Goal: Navigation & Orientation: Find specific page/section

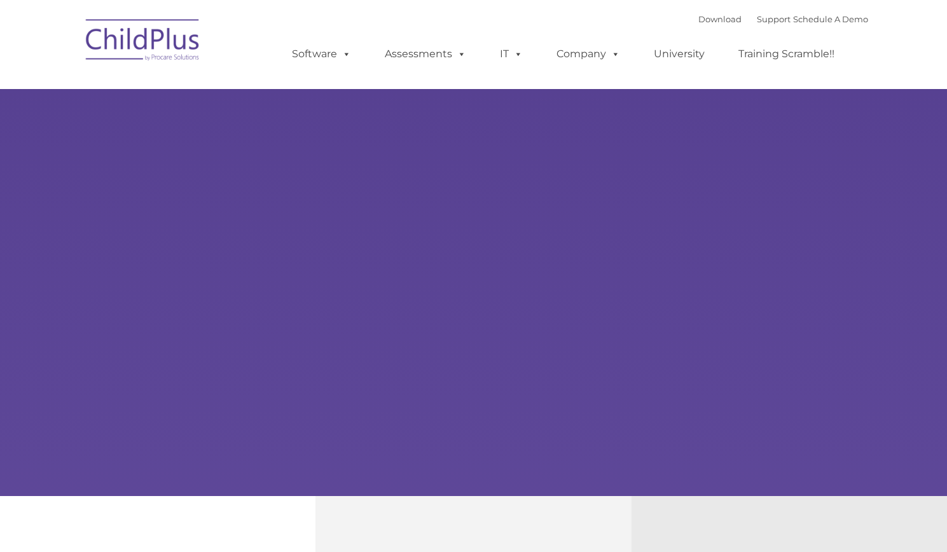
type input ""
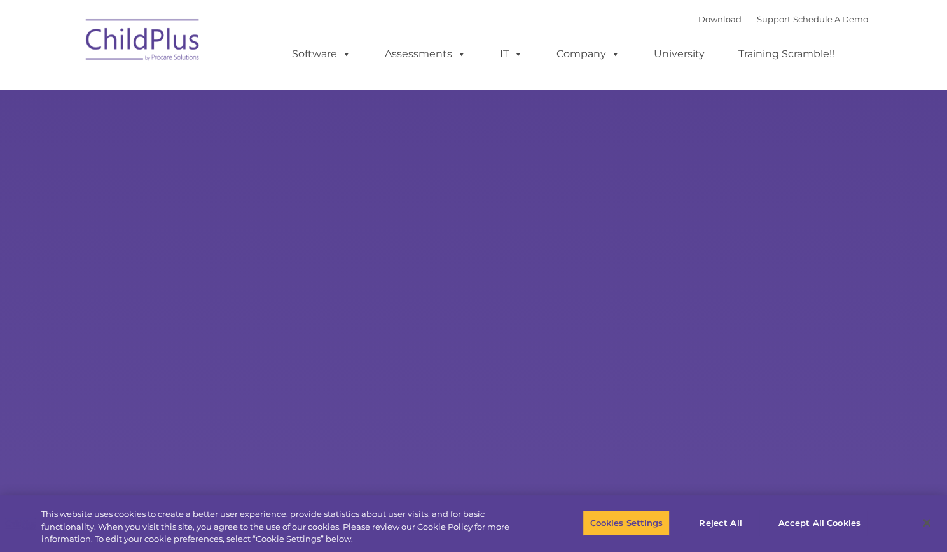
select select "MEDIUM"
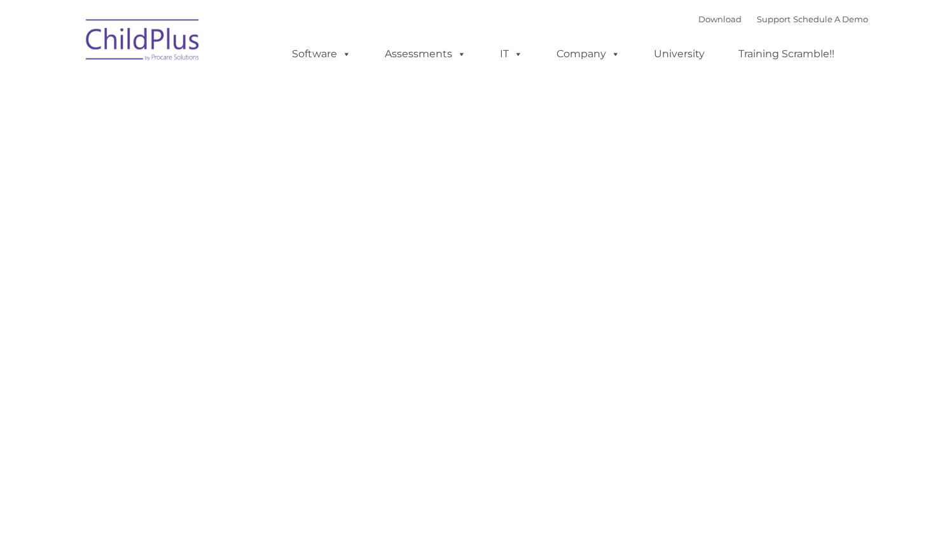
type input ""
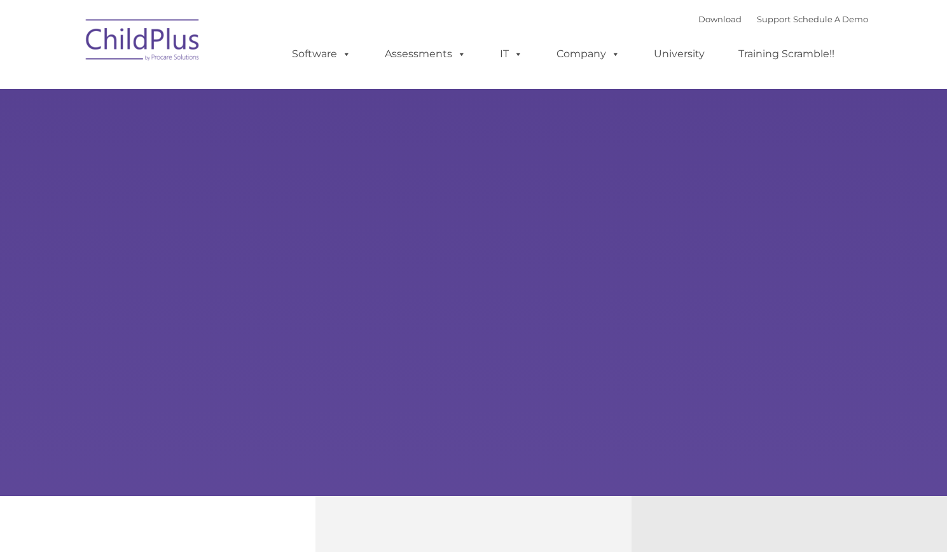
type input ""
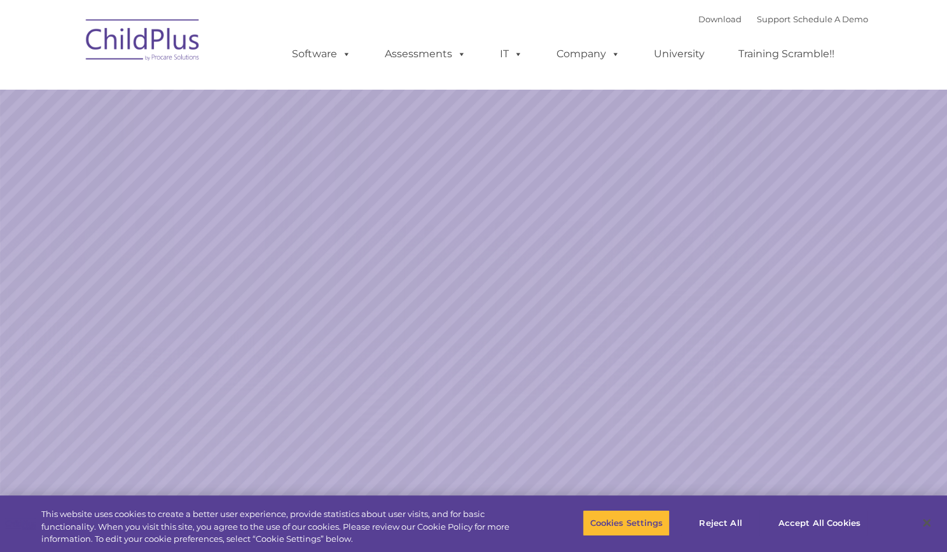
select select "MEDIUM"
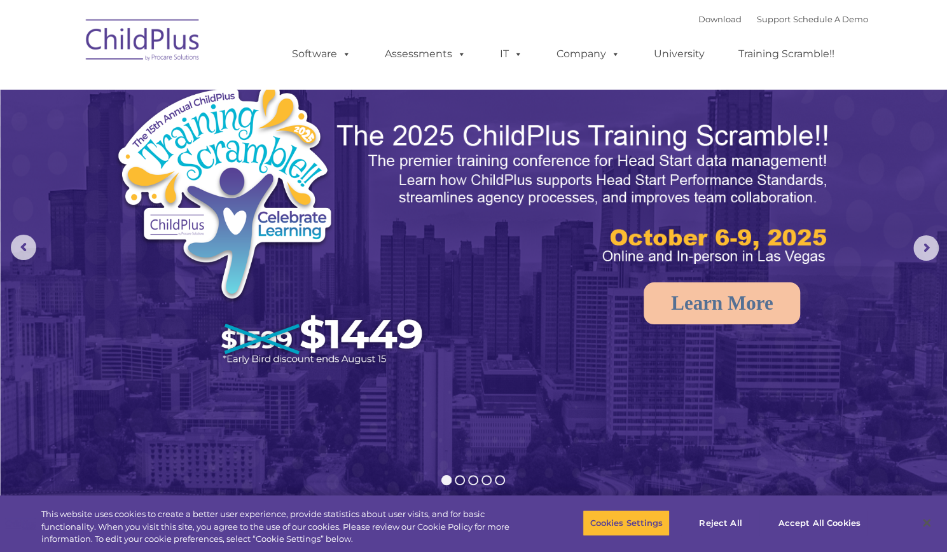
click at [125, 48] on img at bounding box center [143, 42] width 127 height 64
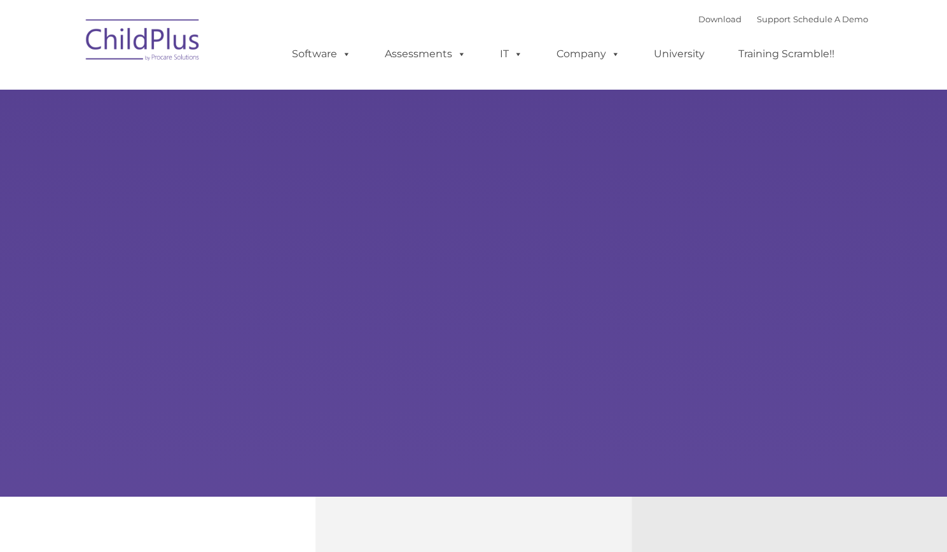
select select "MEDIUM"
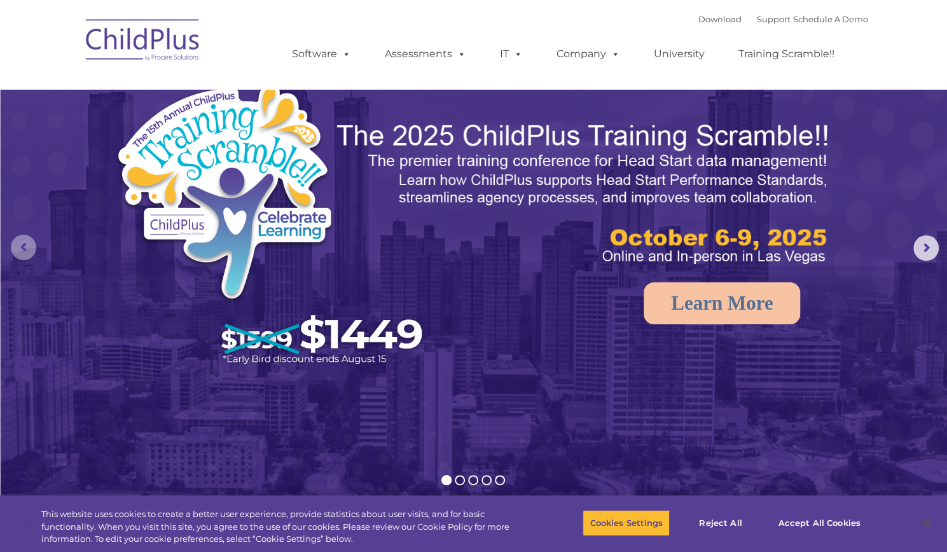
click at [29, 237] on rs-arrow at bounding box center [23, 247] width 25 height 25
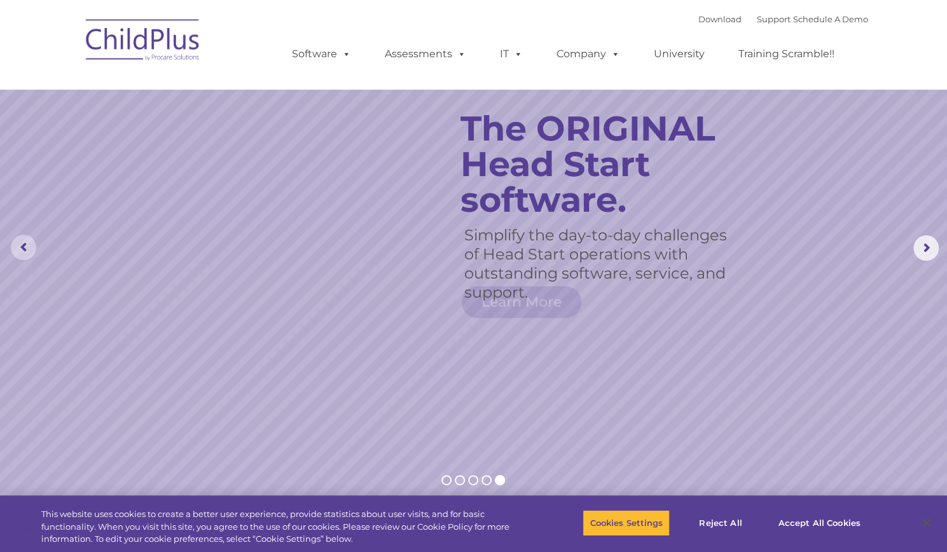
click at [29, 237] on rs-arrow at bounding box center [23, 247] width 25 height 25
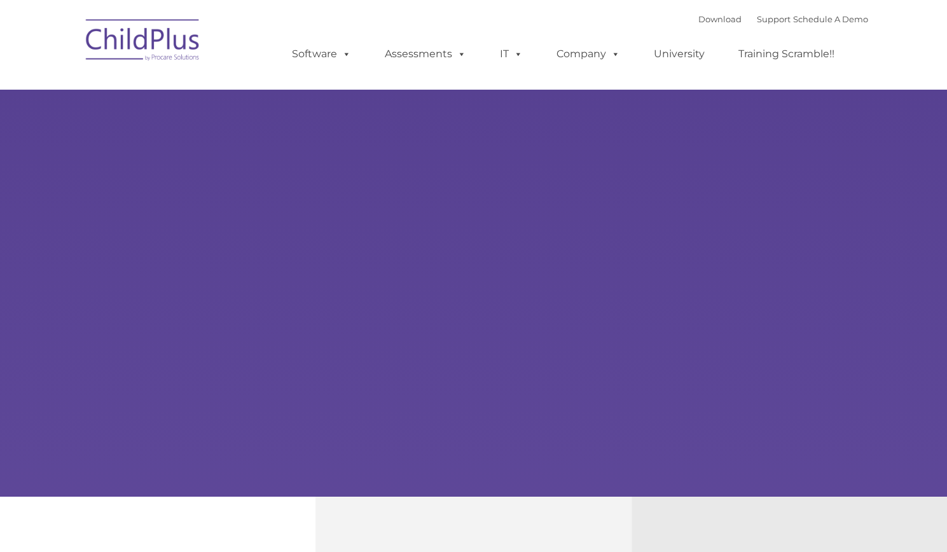
select select "MEDIUM"
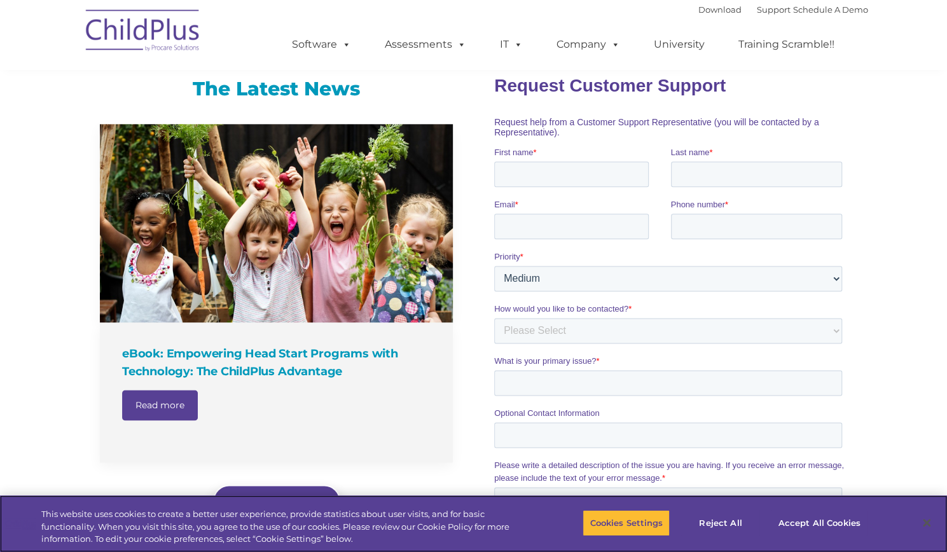
scroll to position [786, 0]
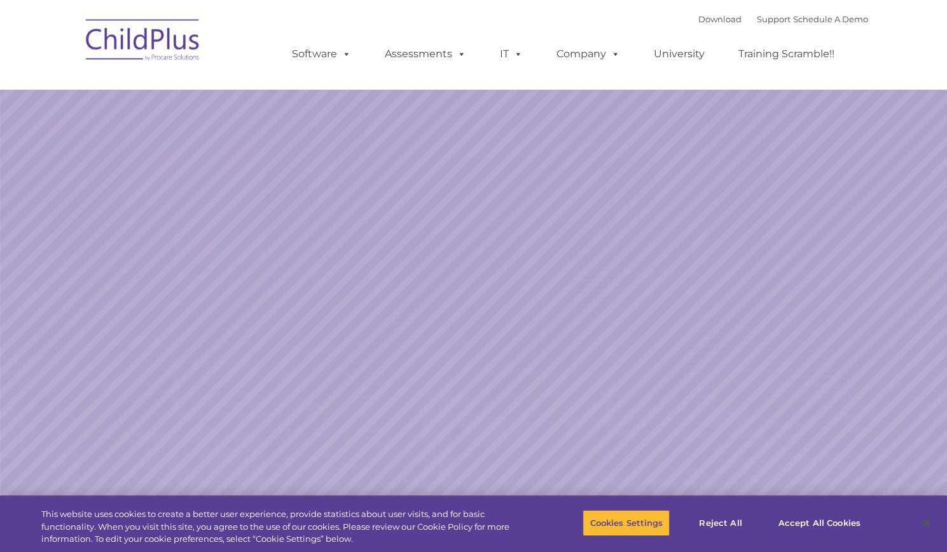
select select "MEDIUM"
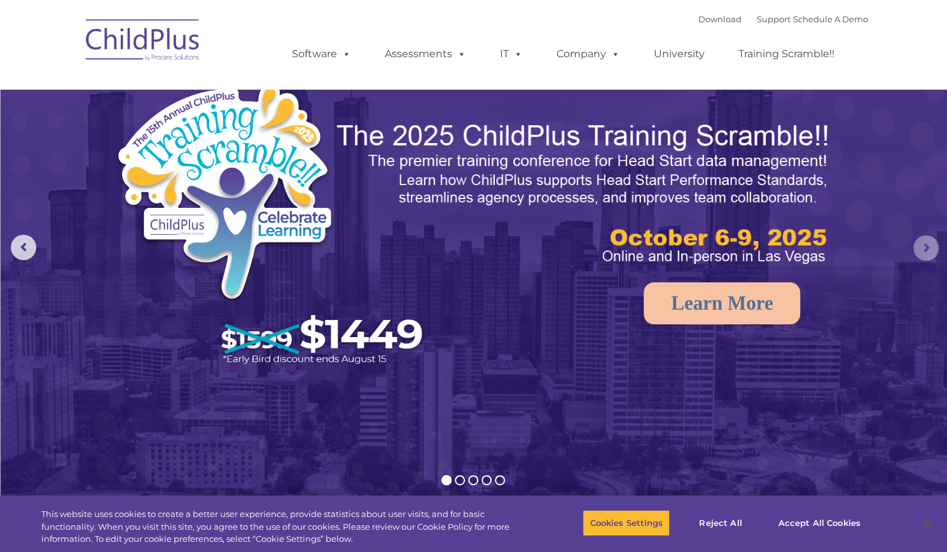
click at [924, 244] on rs-arrow at bounding box center [926, 247] width 25 height 25
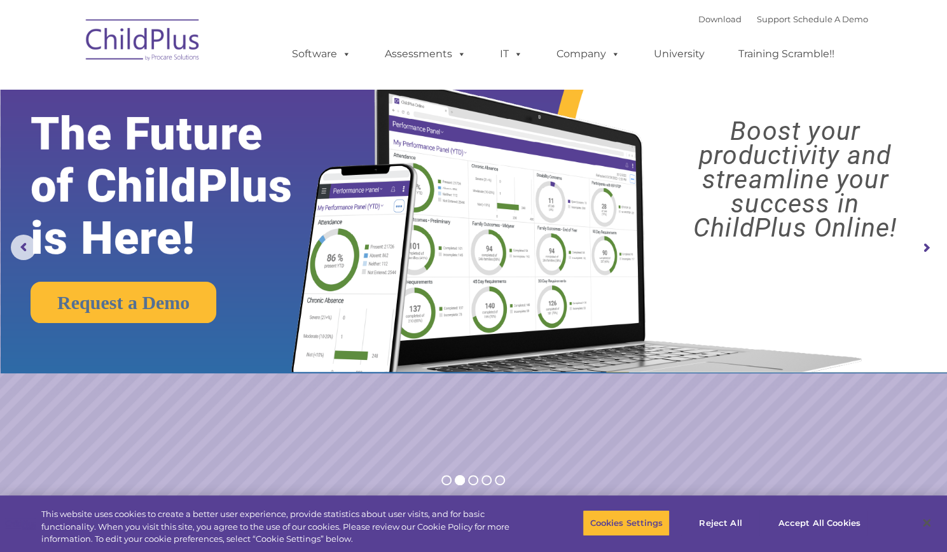
click at [924, 244] on rs-arrow at bounding box center [926, 247] width 25 height 25
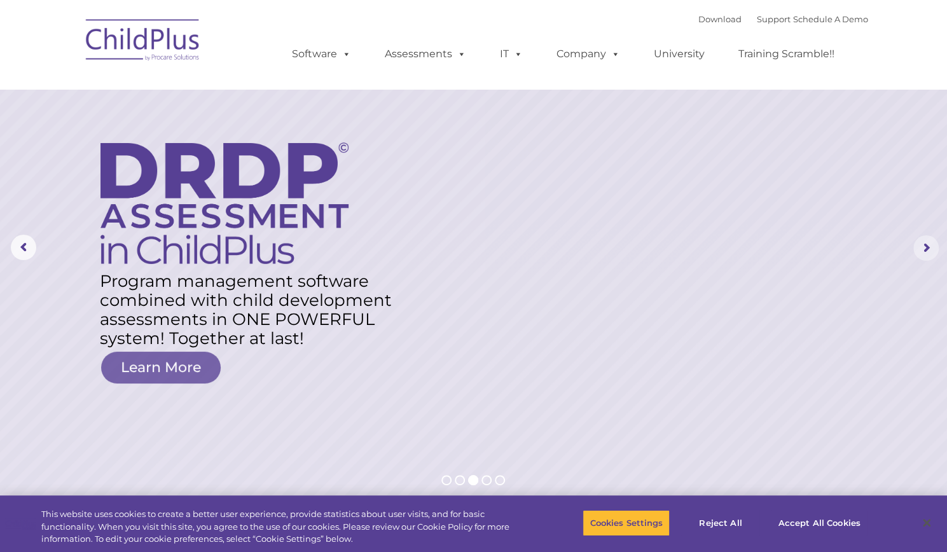
click at [924, 244] on rs-arrow at bounding box center [926, 247] width 25 height 25
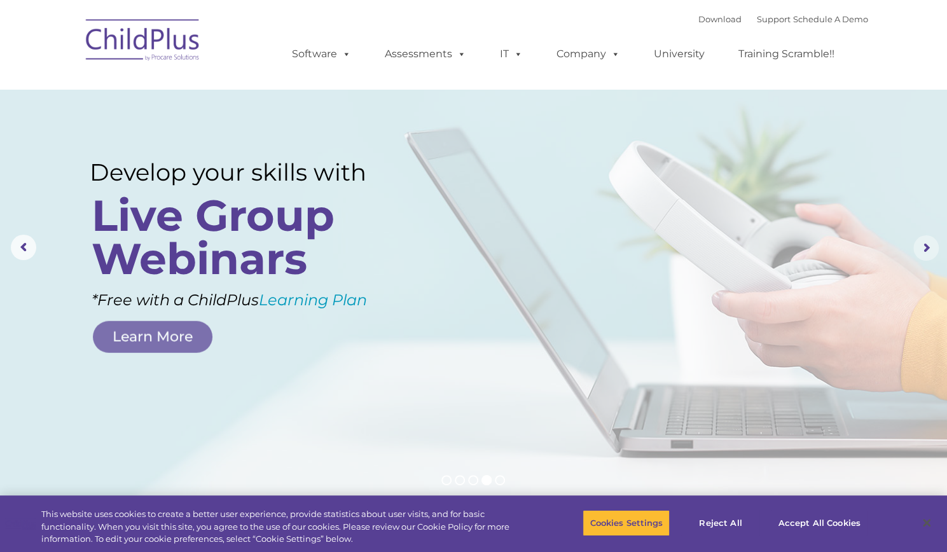
click at [926, 246] on rs-arrow at bounding box center [926, 247] width 25 height 25
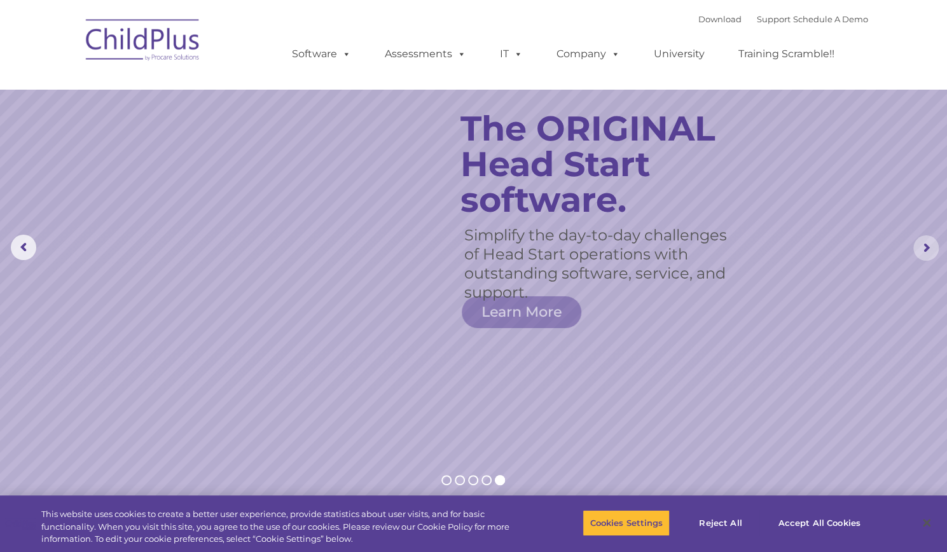
click at [926, 246] on rs-arrow at bounding box center [926, 247] width 25 height 25
click at [825, 15] on link "Schedule A Demo" at bounding box center [830, 19] width 75 height 10
click at [759, 22] on link "Support" at bounding box center [774, 19] width 34 height 10
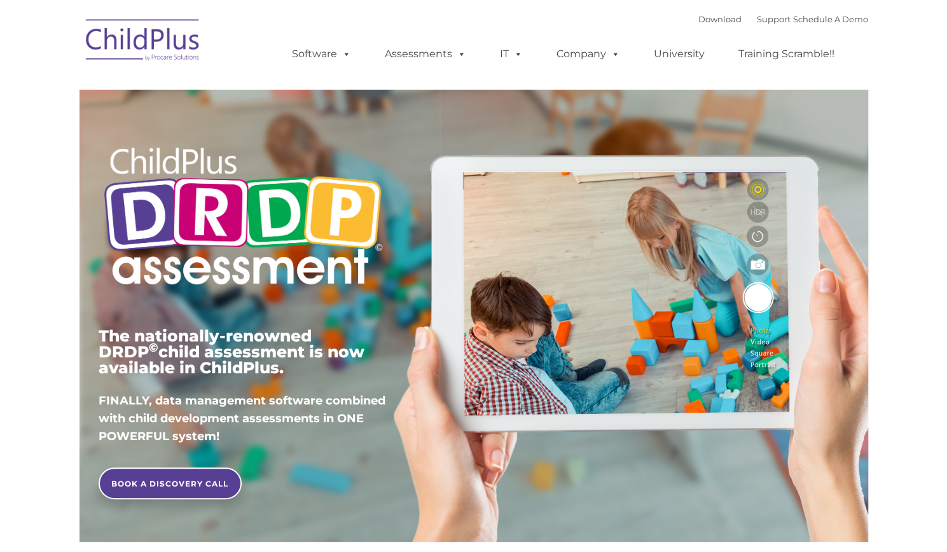
type input ""
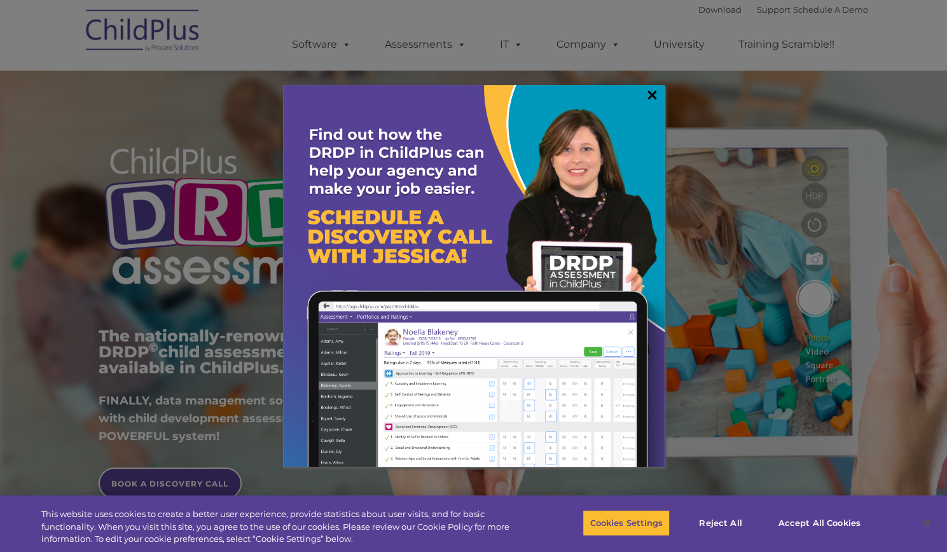
click at [652, 96] on link "×" at bounding box center [652, 94] width 15 height 13
